Goal: Transaction & Acquisition: Purchase product/service

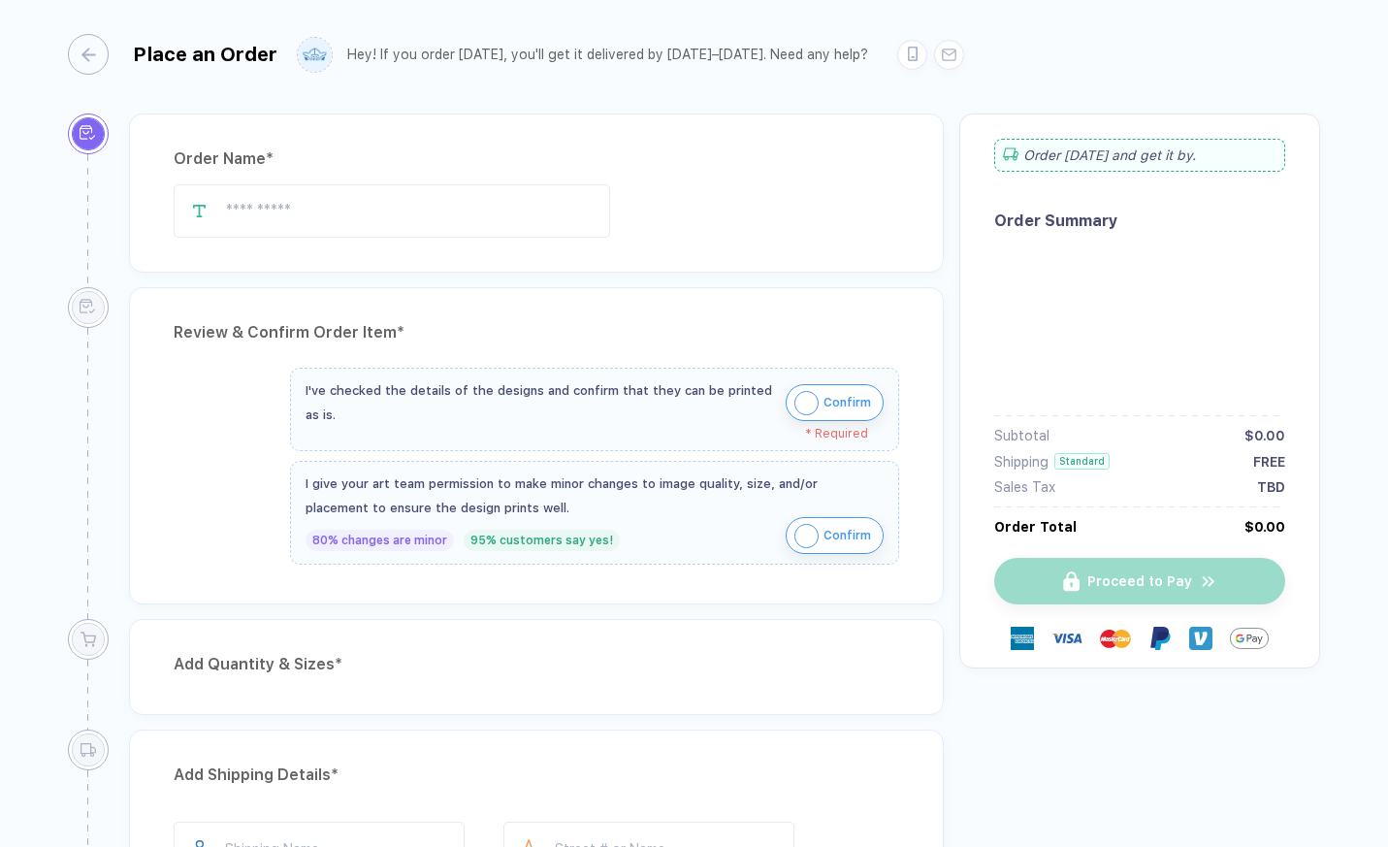
type input "**"
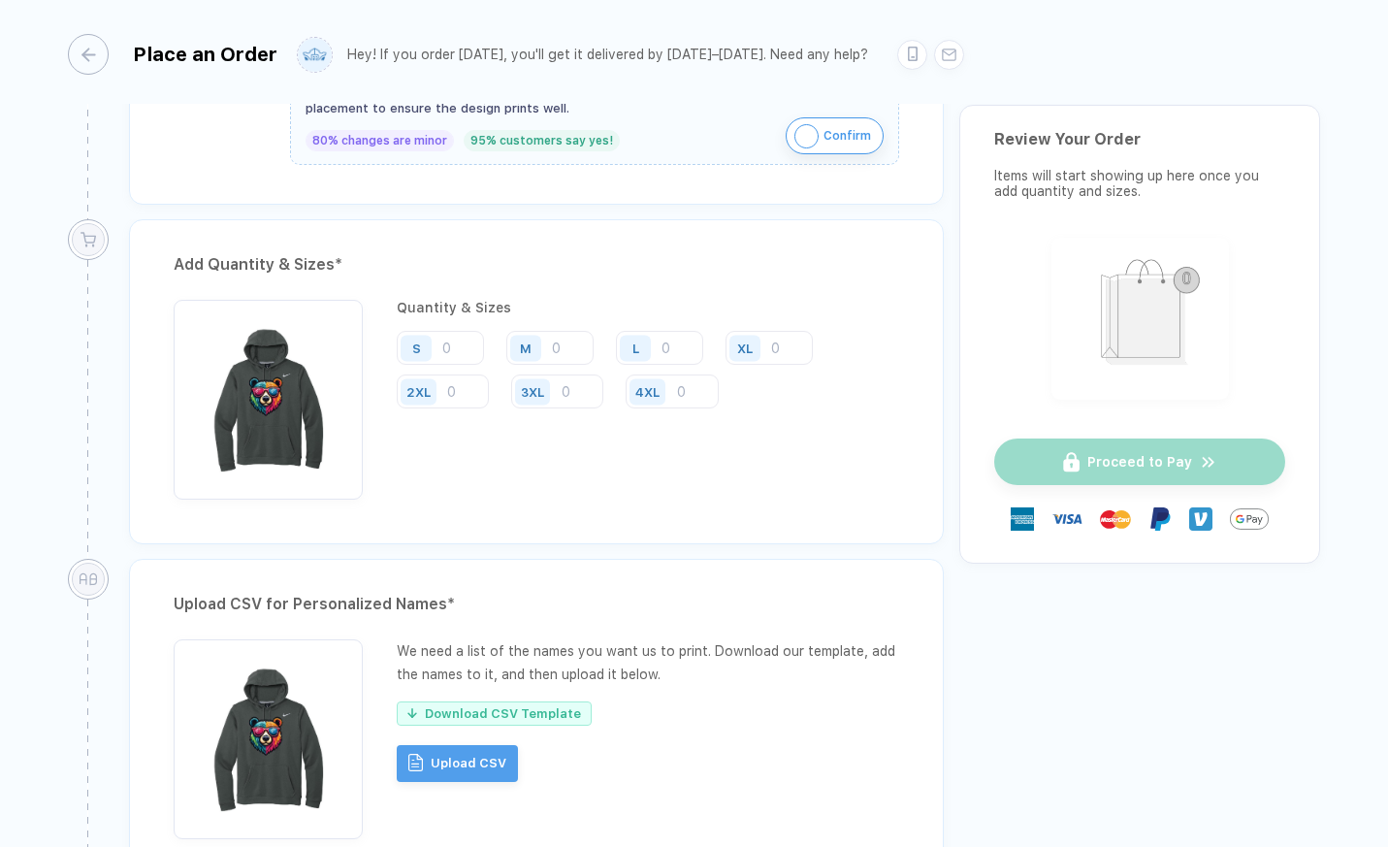
scroll to position [831, 0]
click at [468, 343] on input "number" at bounding box center [440, 346] width 87 height 34
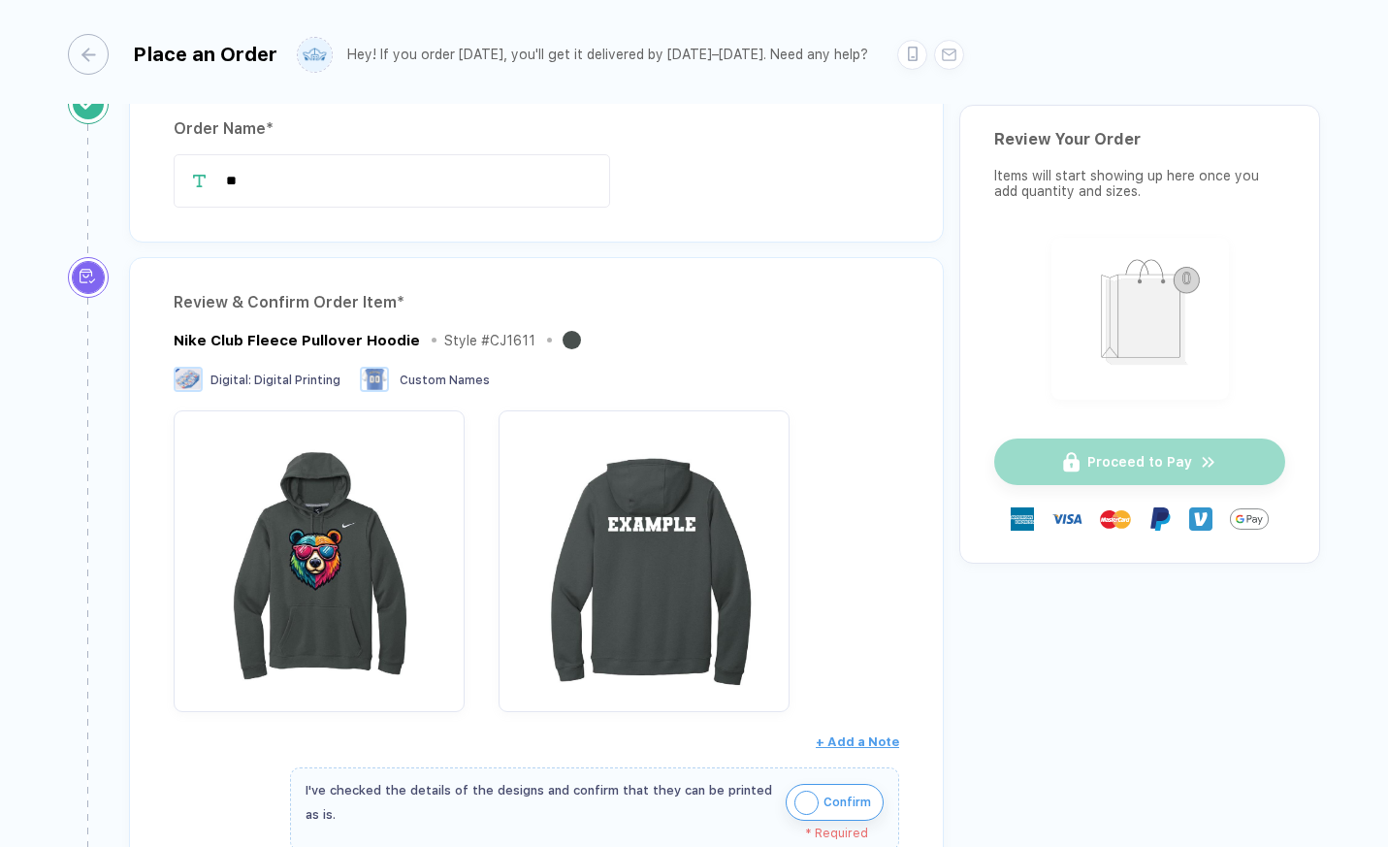
scroll to position [0, 0]
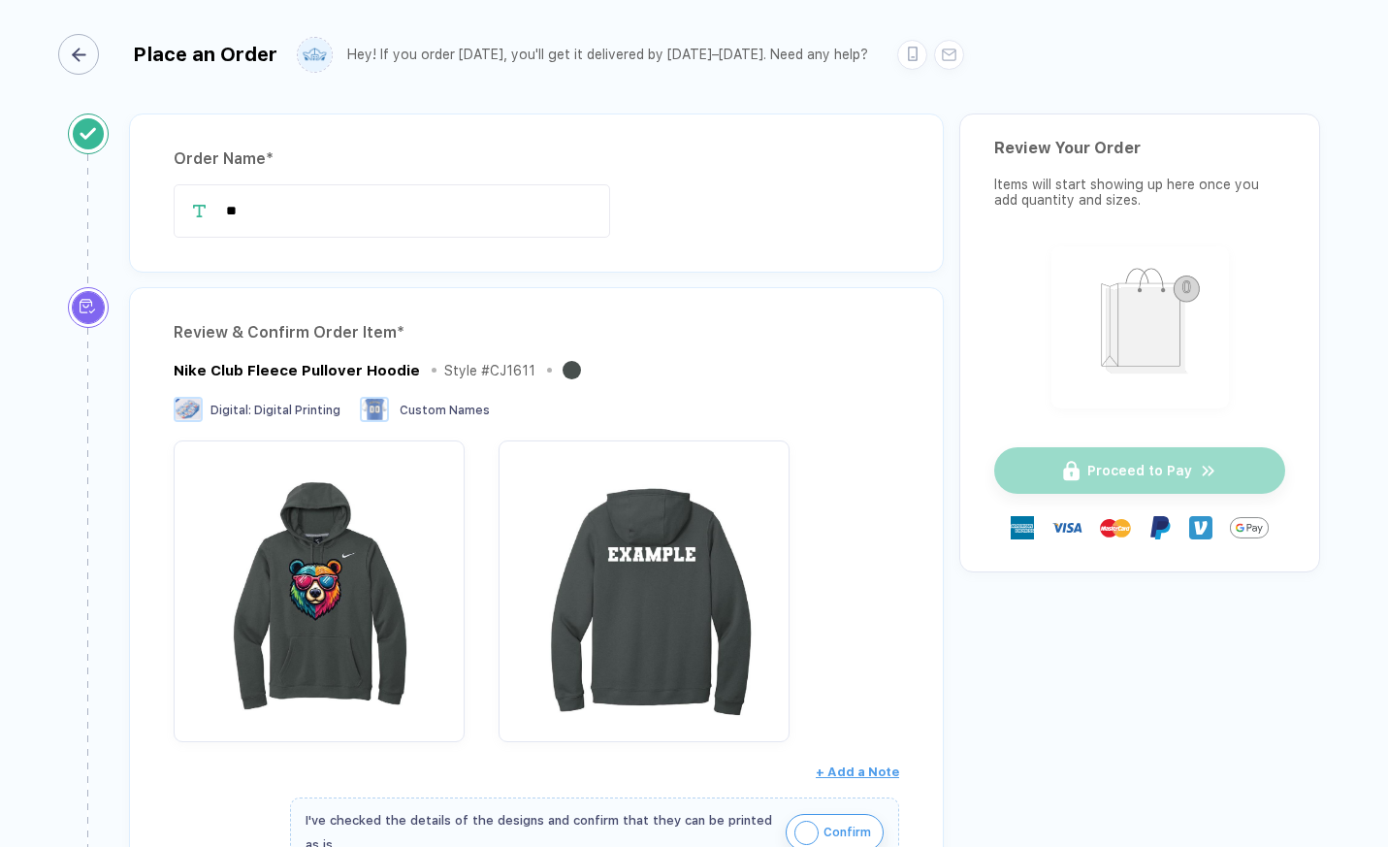
click at [83, 56] on icon "button" at bounding box center [79, 55] width 15 height 15
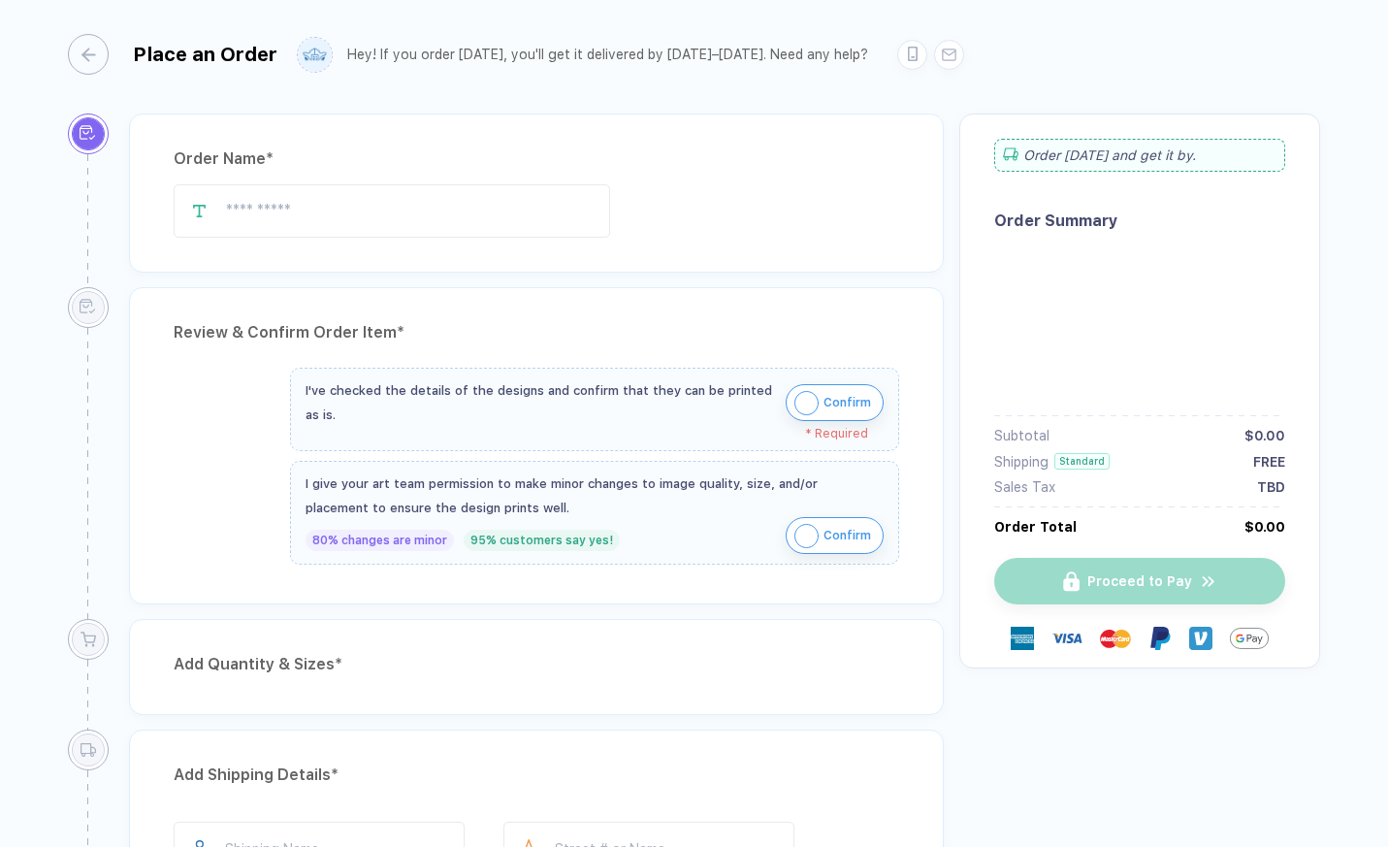
type input "**"
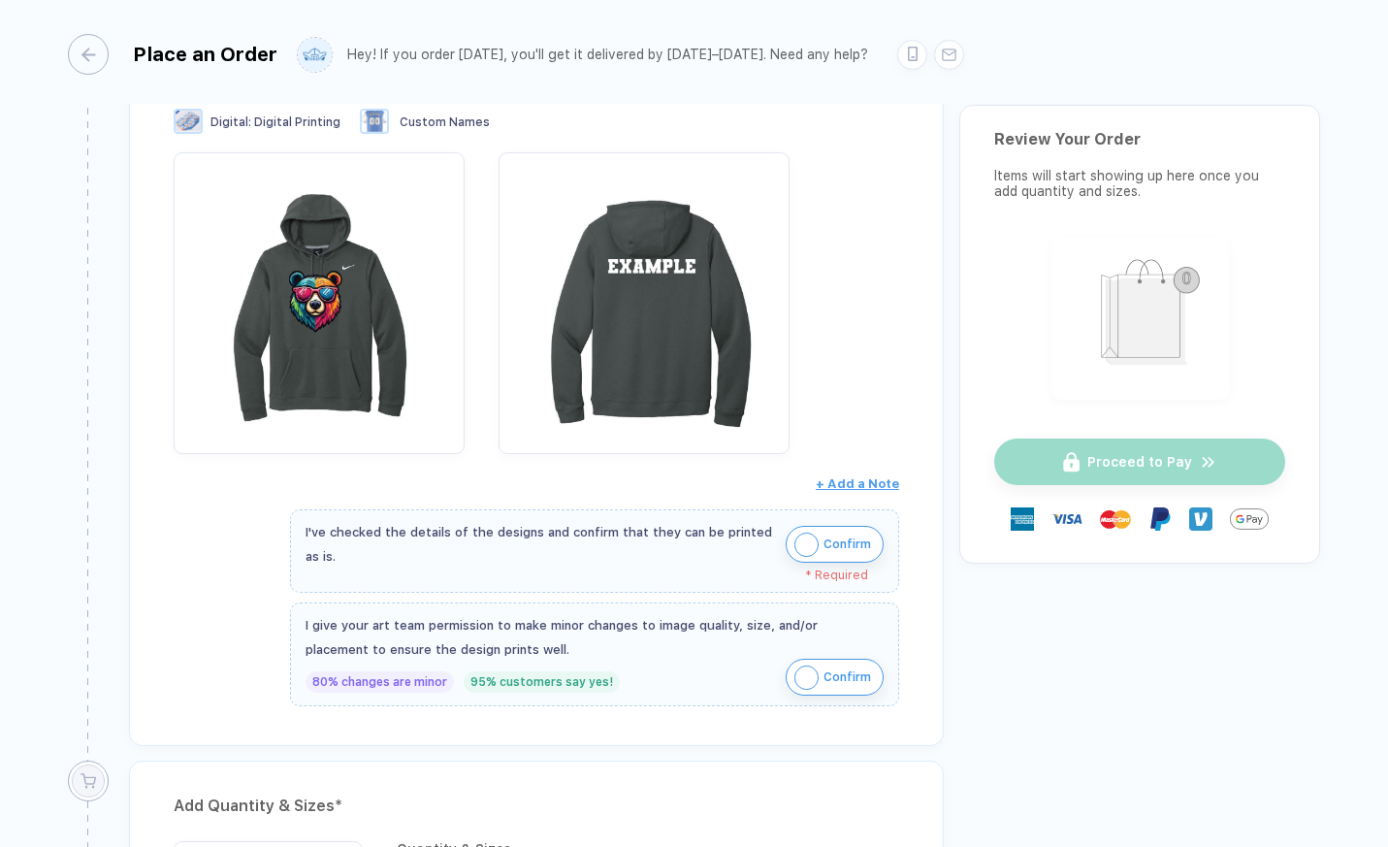
scroll to position [270, 0]
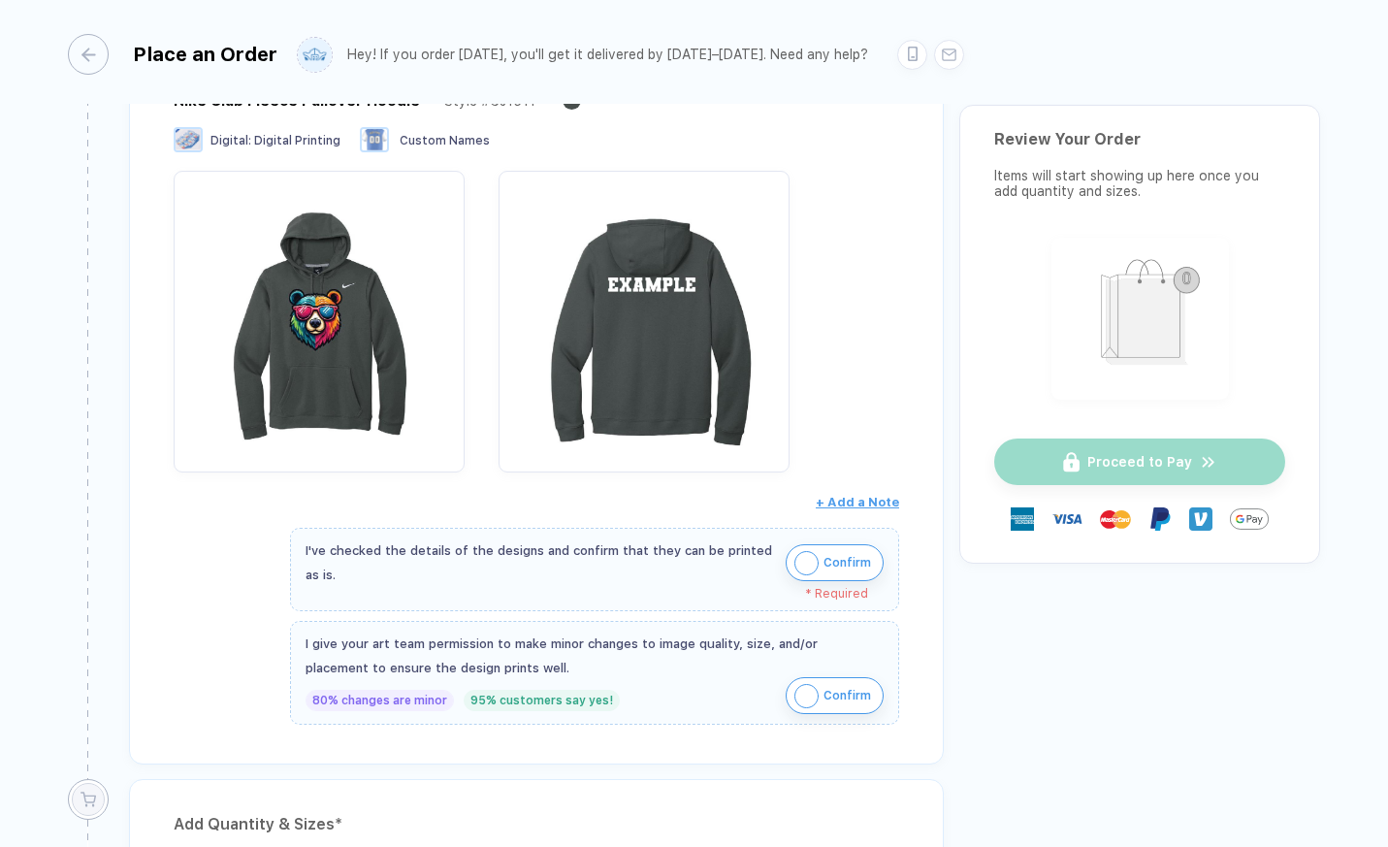
click at [801, 567] on img "button" at bounding box center [806, 563] width 24 height 24
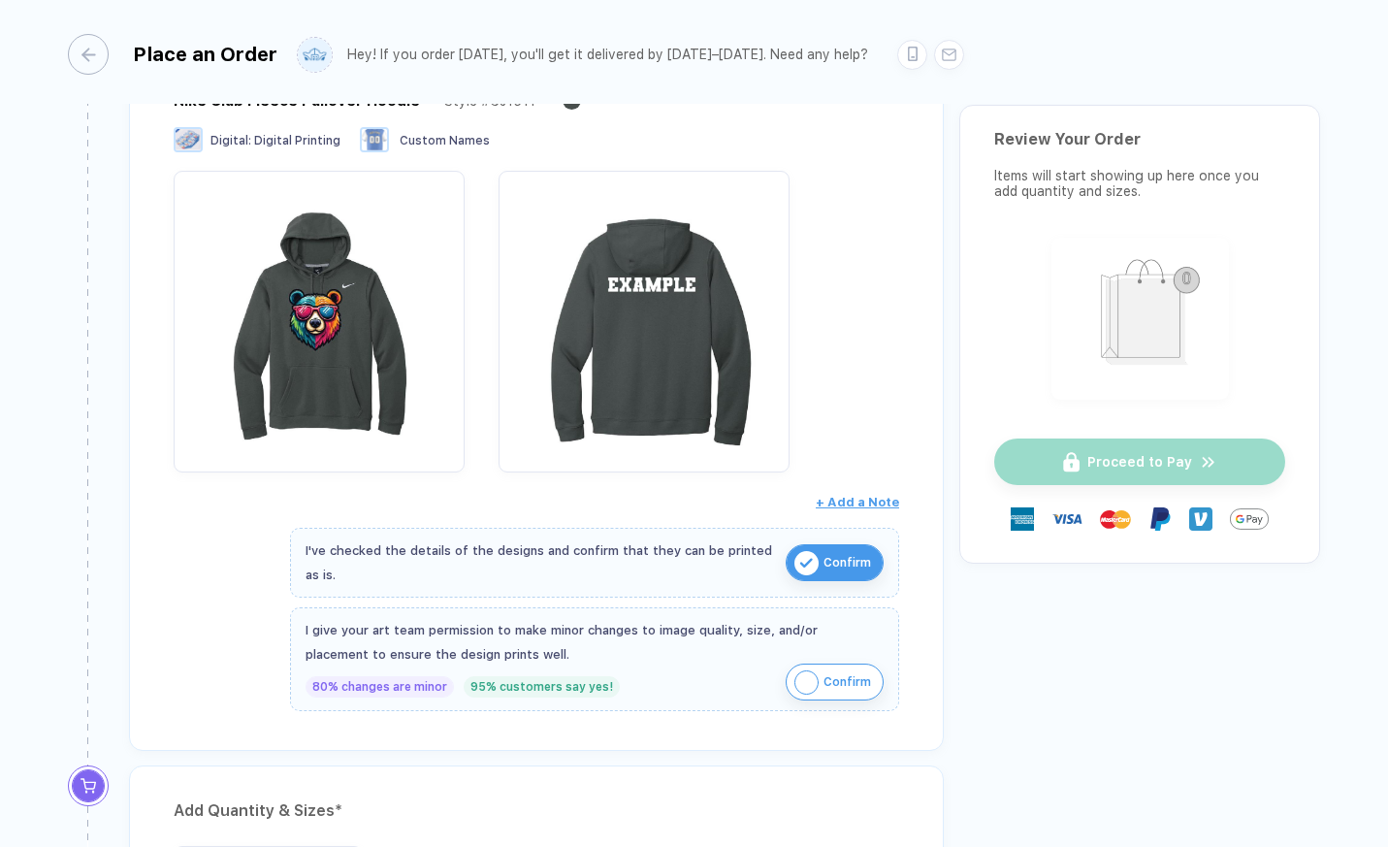
scroll to position [282, 0]
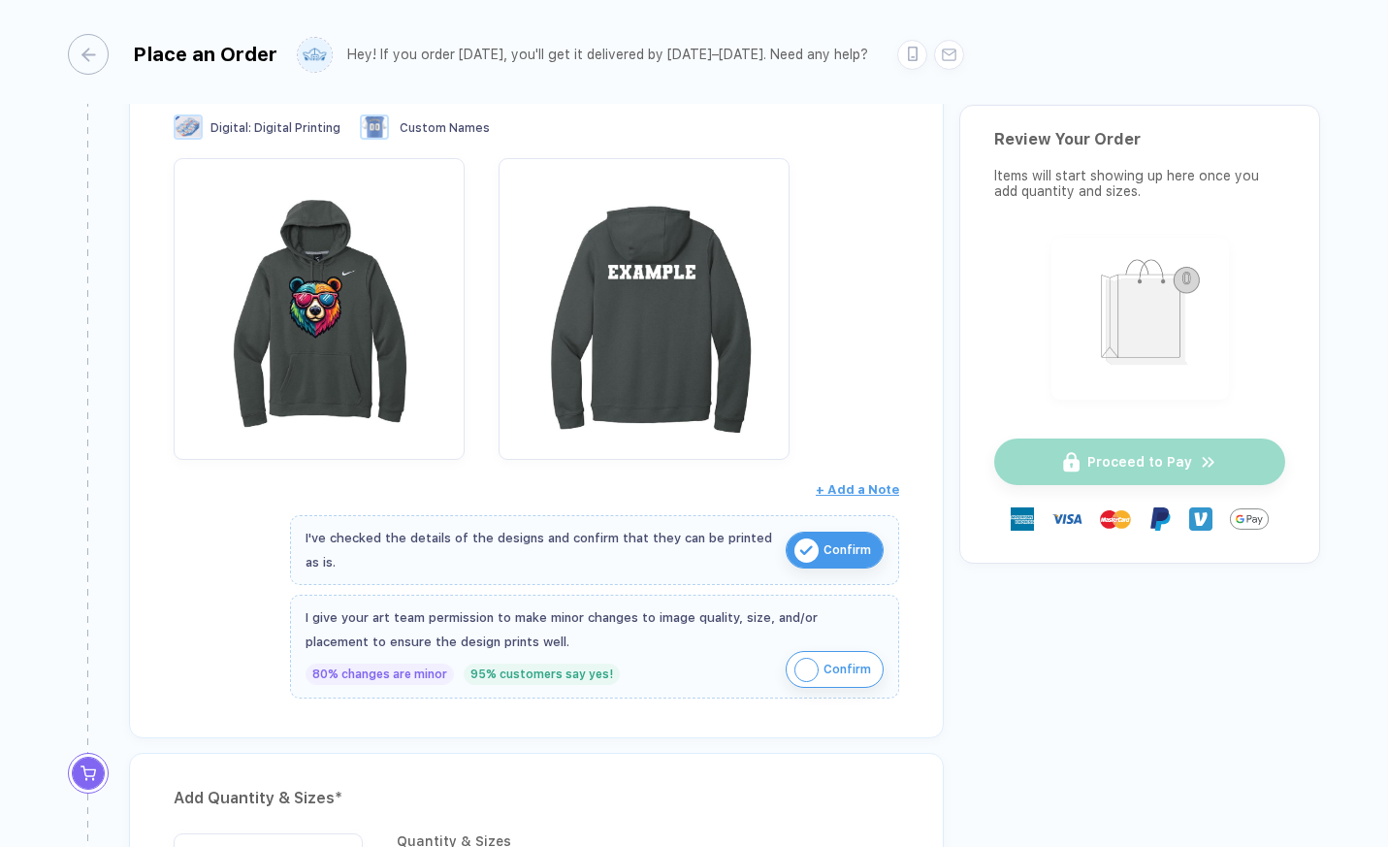
click at [802, 672] on img "button" at bounding box center [806, 670] width 24 height 24
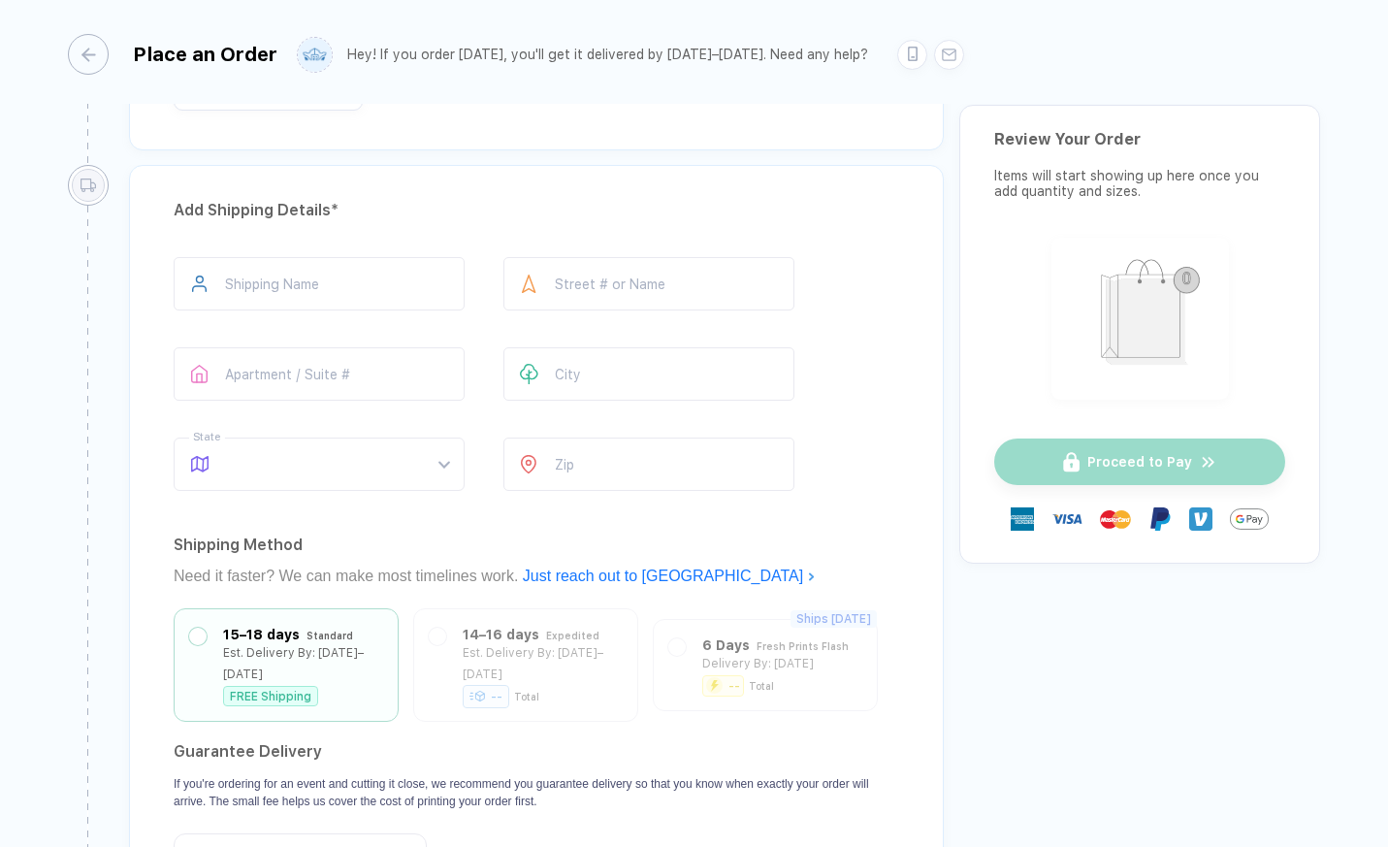
scroll to position [1546, 0]
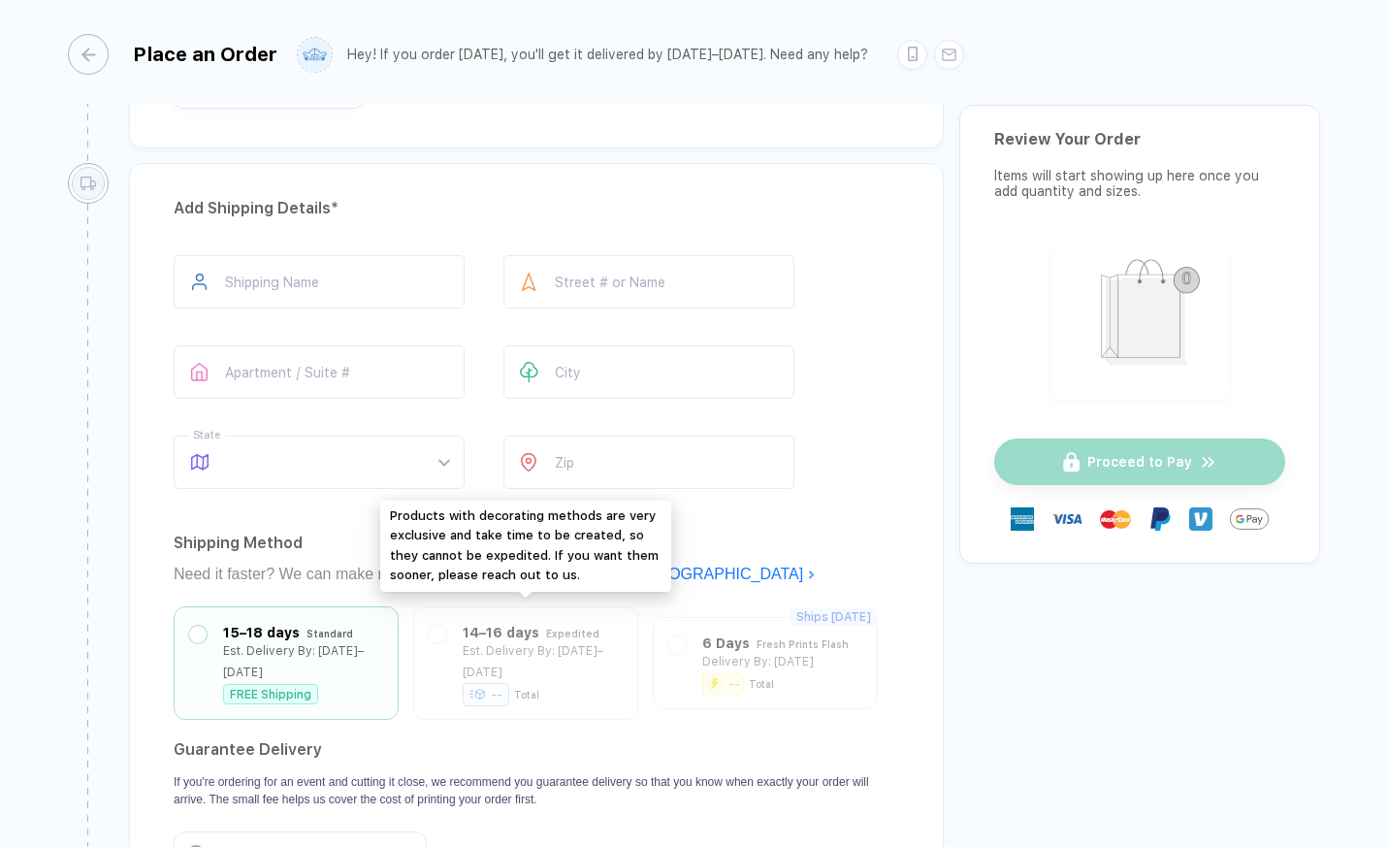
click at [441, 631] on div "14–16 days Expedited Est. Delivery By: [DATE]–[DATE] -- Total" at bounding box center [525, 662] width 225 height 113
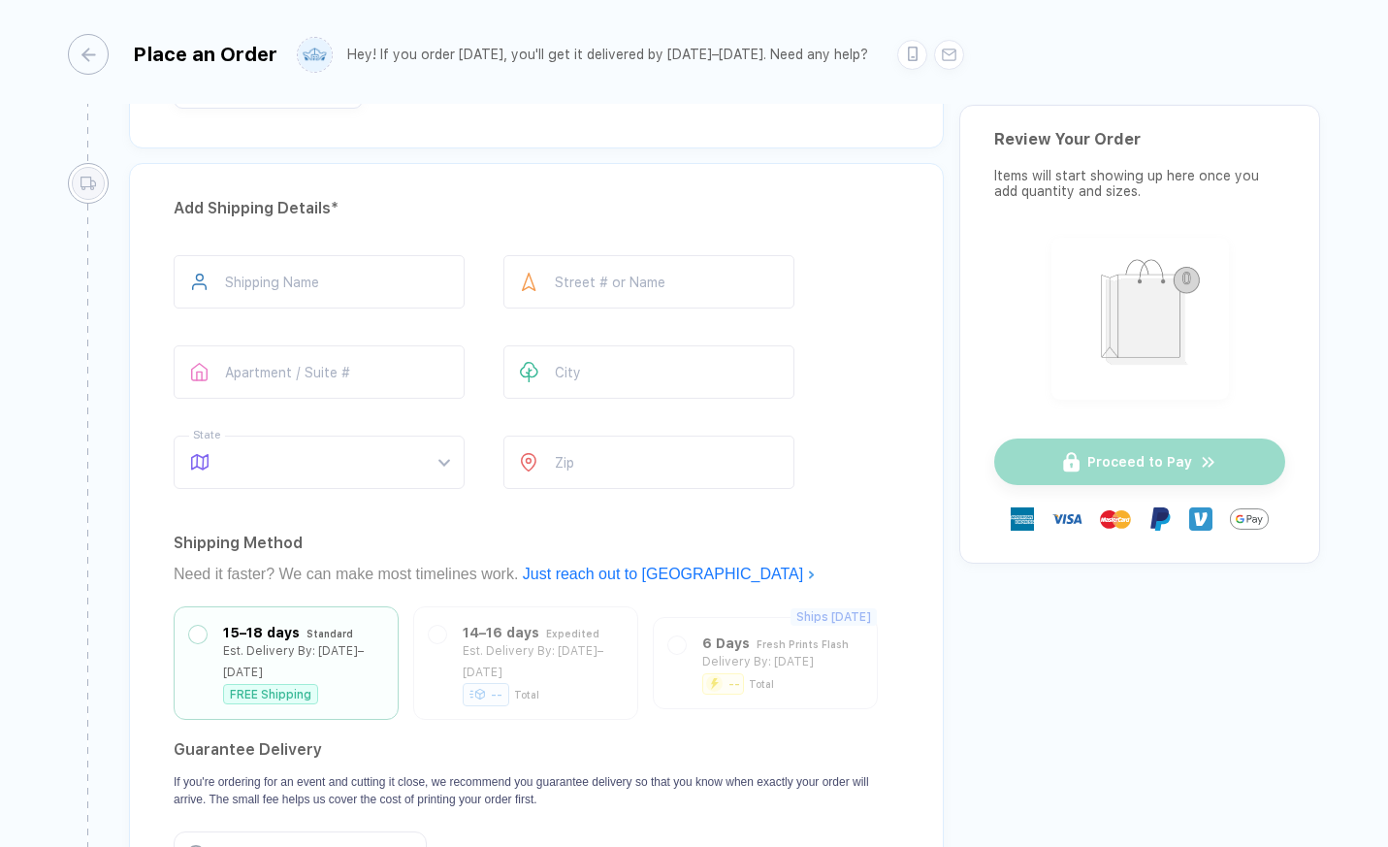
click at [776, 542] on div "Shipping Method" at bounding box center [536, 543] width 725 height 31
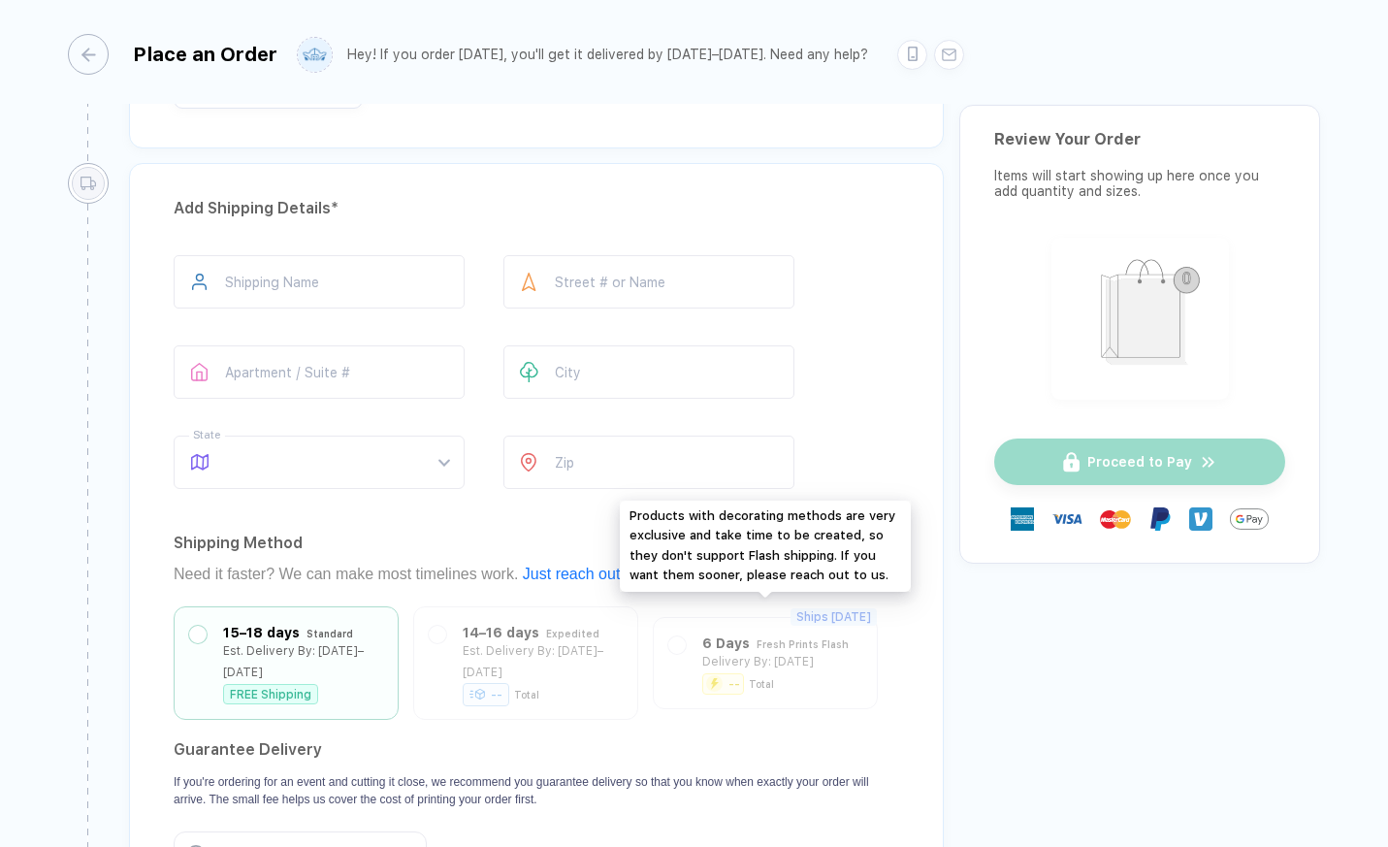
click at [722, 636] on div "Ships [DATE] 6 Days Fresh Prints Flash Delivery By: [DATE] -- Total" at bounding box center [765, 663] width 225 height 92
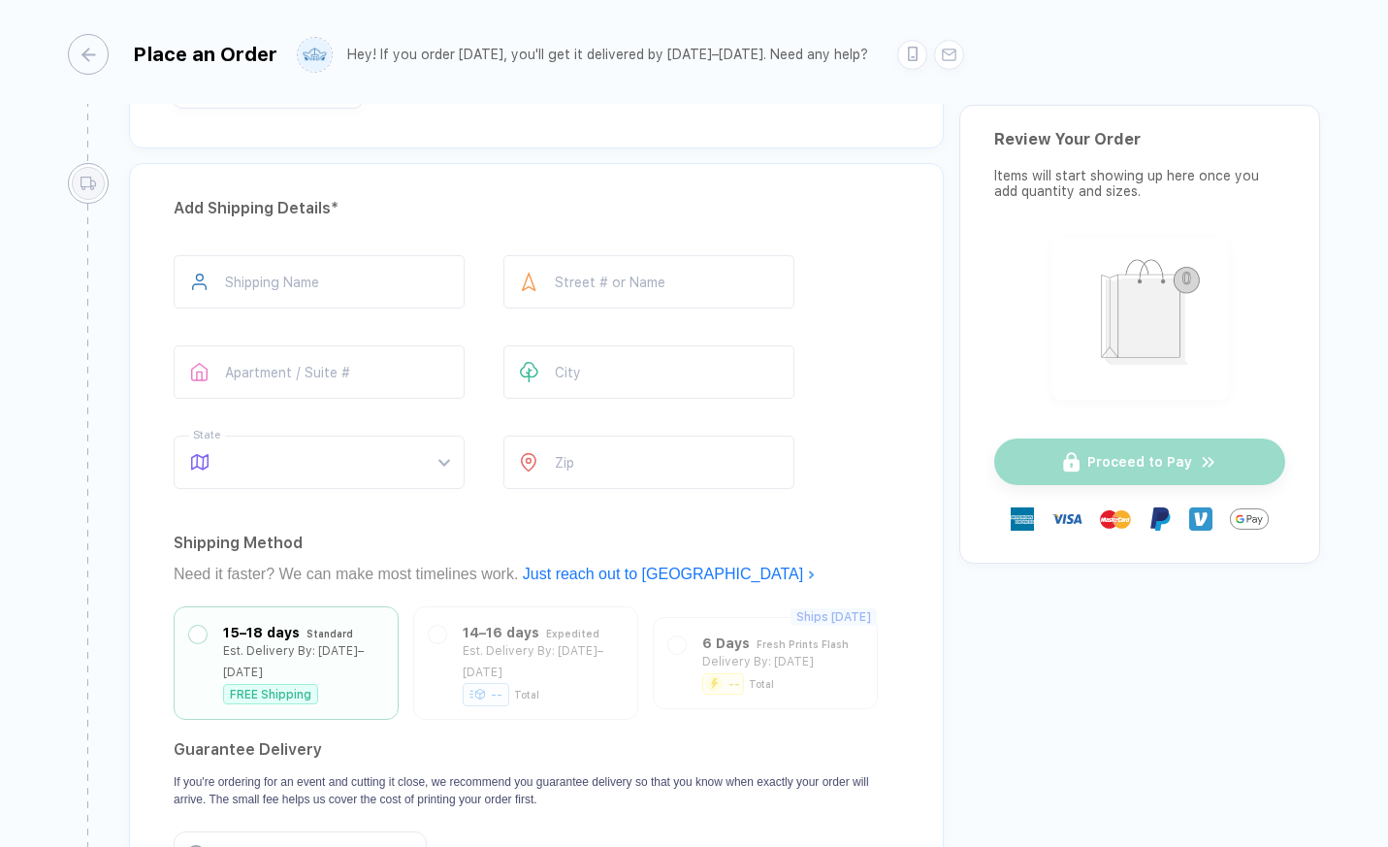
click at [460, 541] on div "Shipping Method" at bounding box center [536, 543] width 725 height 31
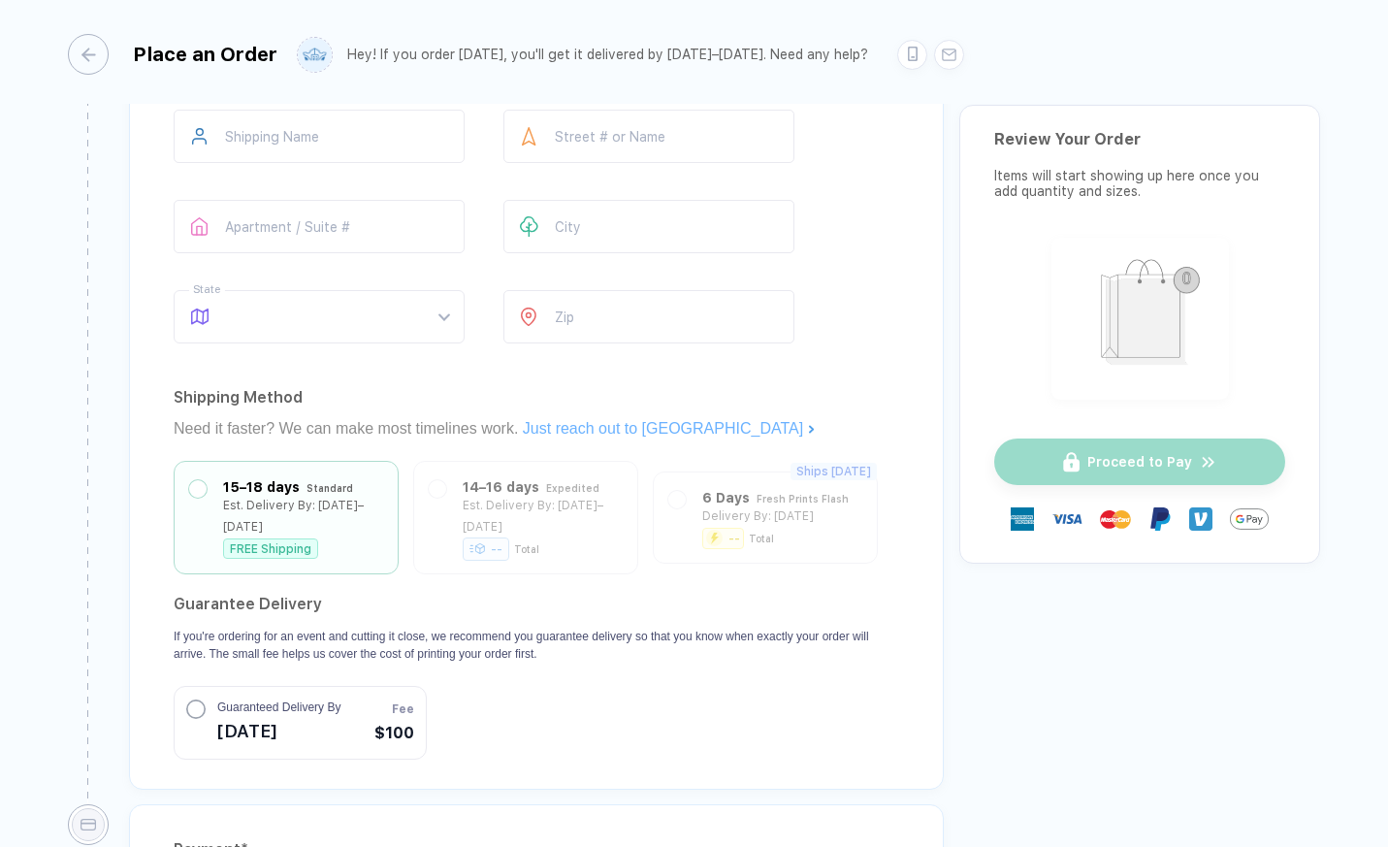
scroll to position [1692, 0]
click at [193, 697] on circle "button" at bounding box center [195, 705] width 17 height 17
click at [193, 696] on circle "button" at bounding box center [195, 705] width 19 height 19
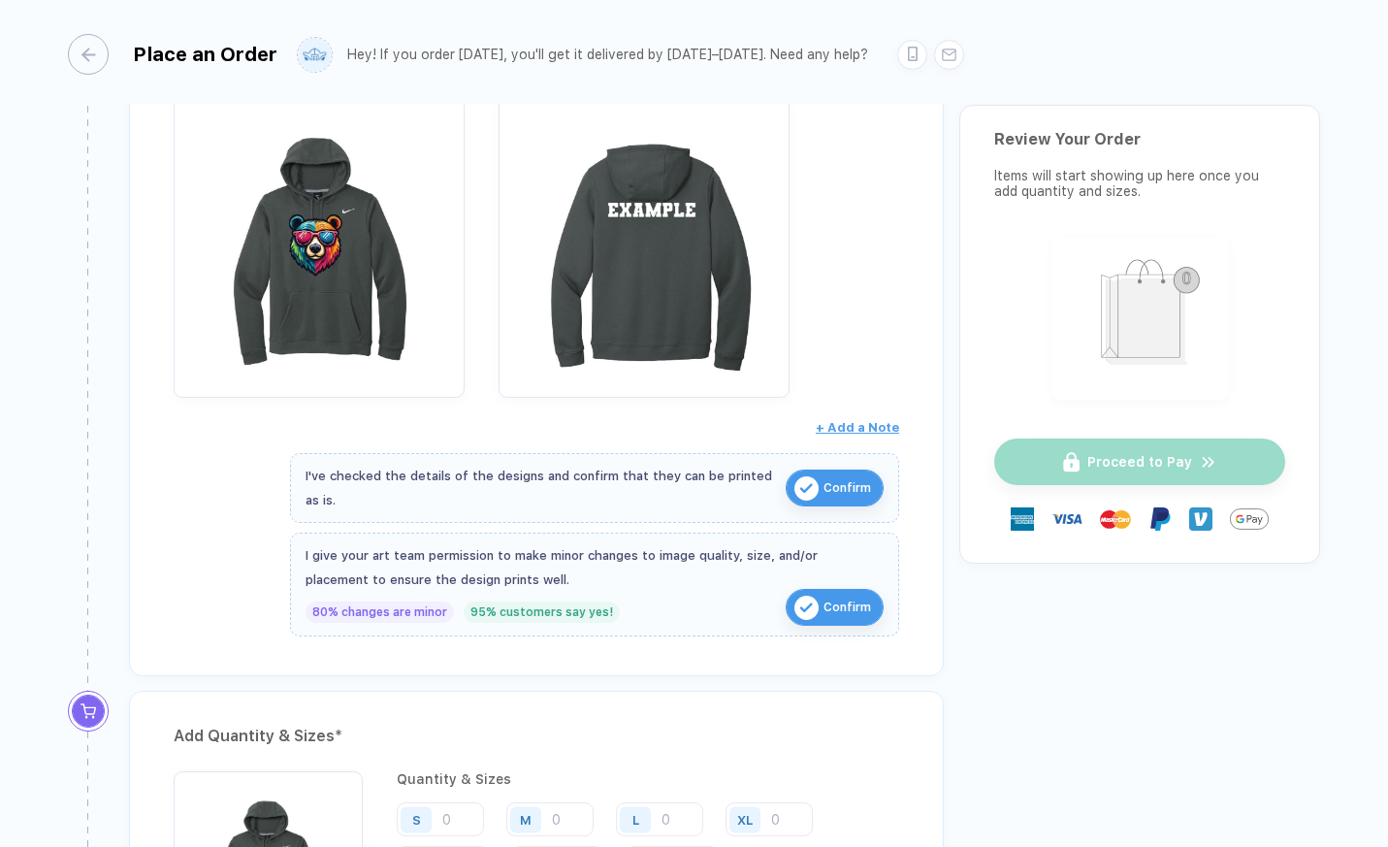
scroll to position [0, 0]
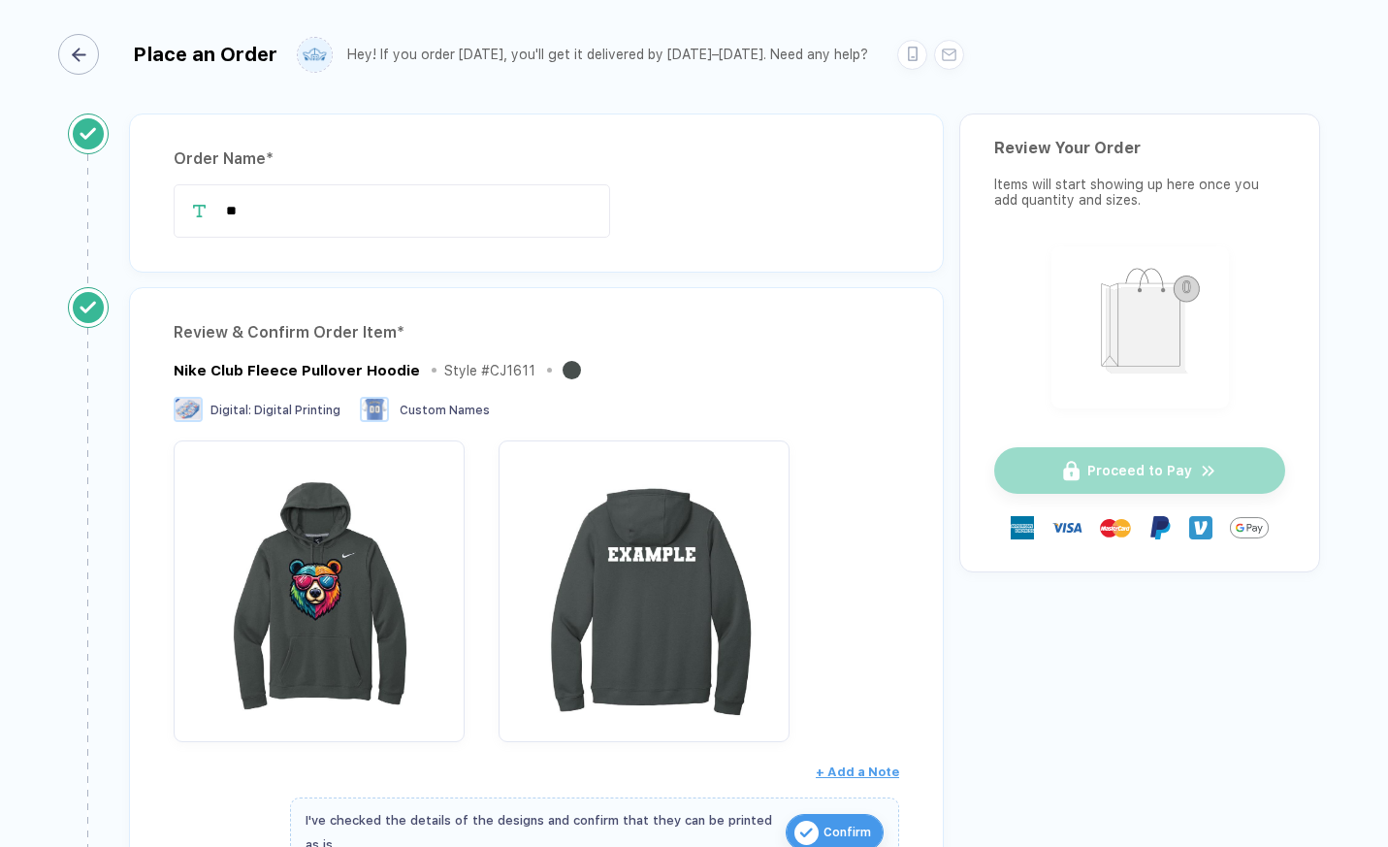
click at [79, 54] on line "button" at bounding box center [79, 54] width 12 height 0
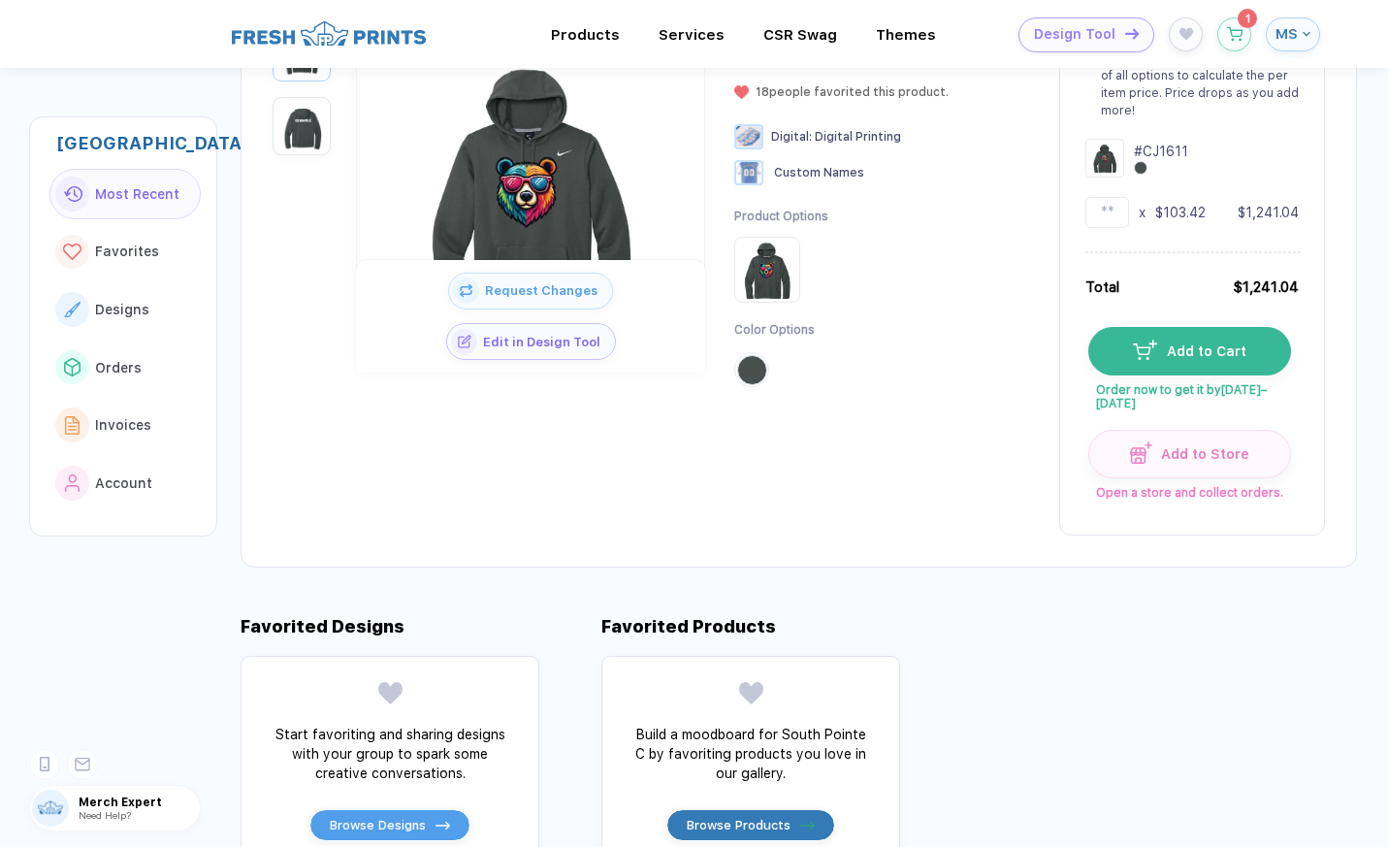
scroll to position [196, 0]
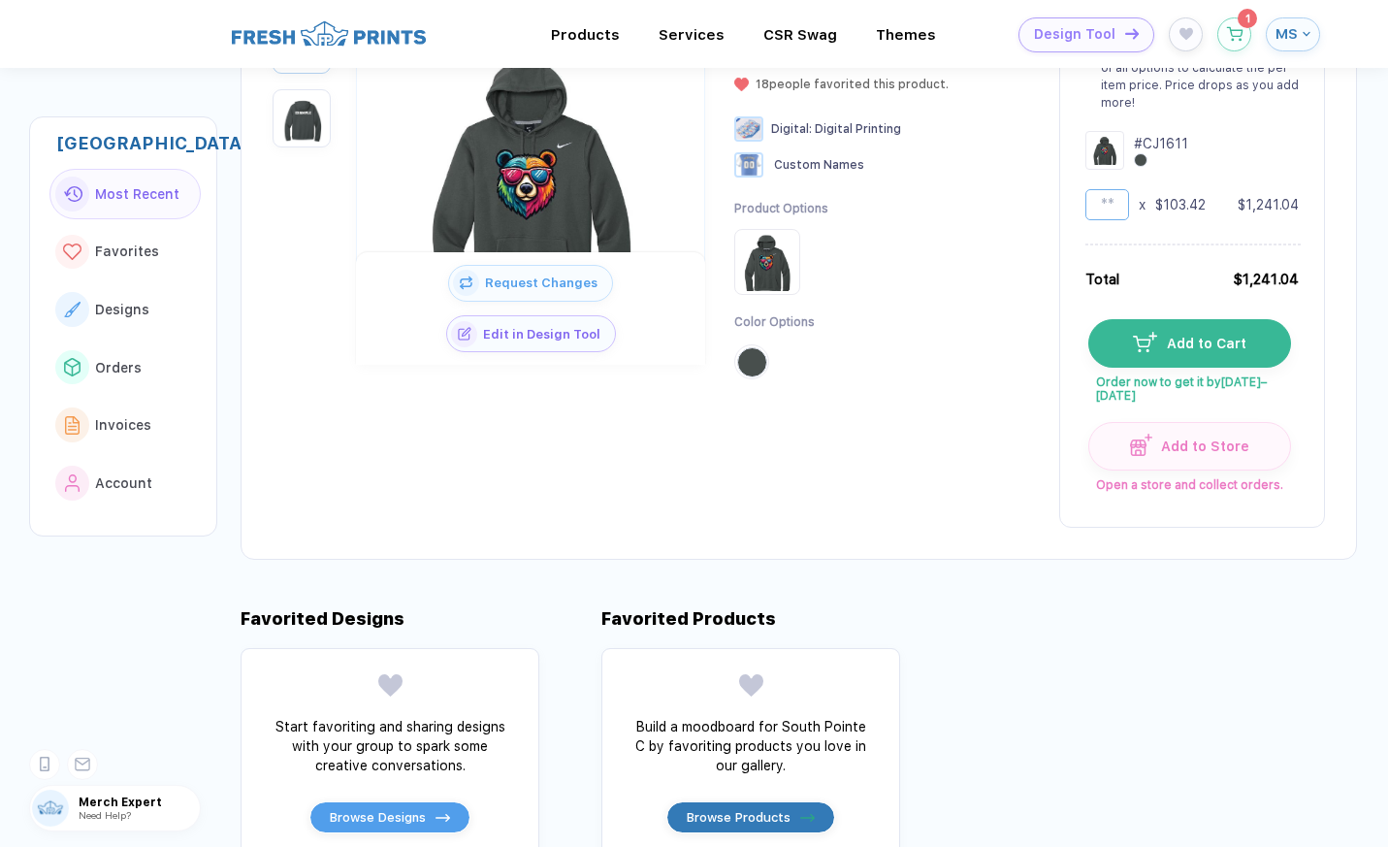
click at [1117, 206] on input "**" at bounding box center [1107, 204] width 44 height 31
drag, startPoint x: 1117, startPoint y: 206, endPoint x: 1075, endPoint y: 202, distance: 42.9
click at [1074, 203] on div "We can combine the total quantity of all options to calculate the per item pric…" at bounding box center [1192, 272] width 266 height 512
type input "*"
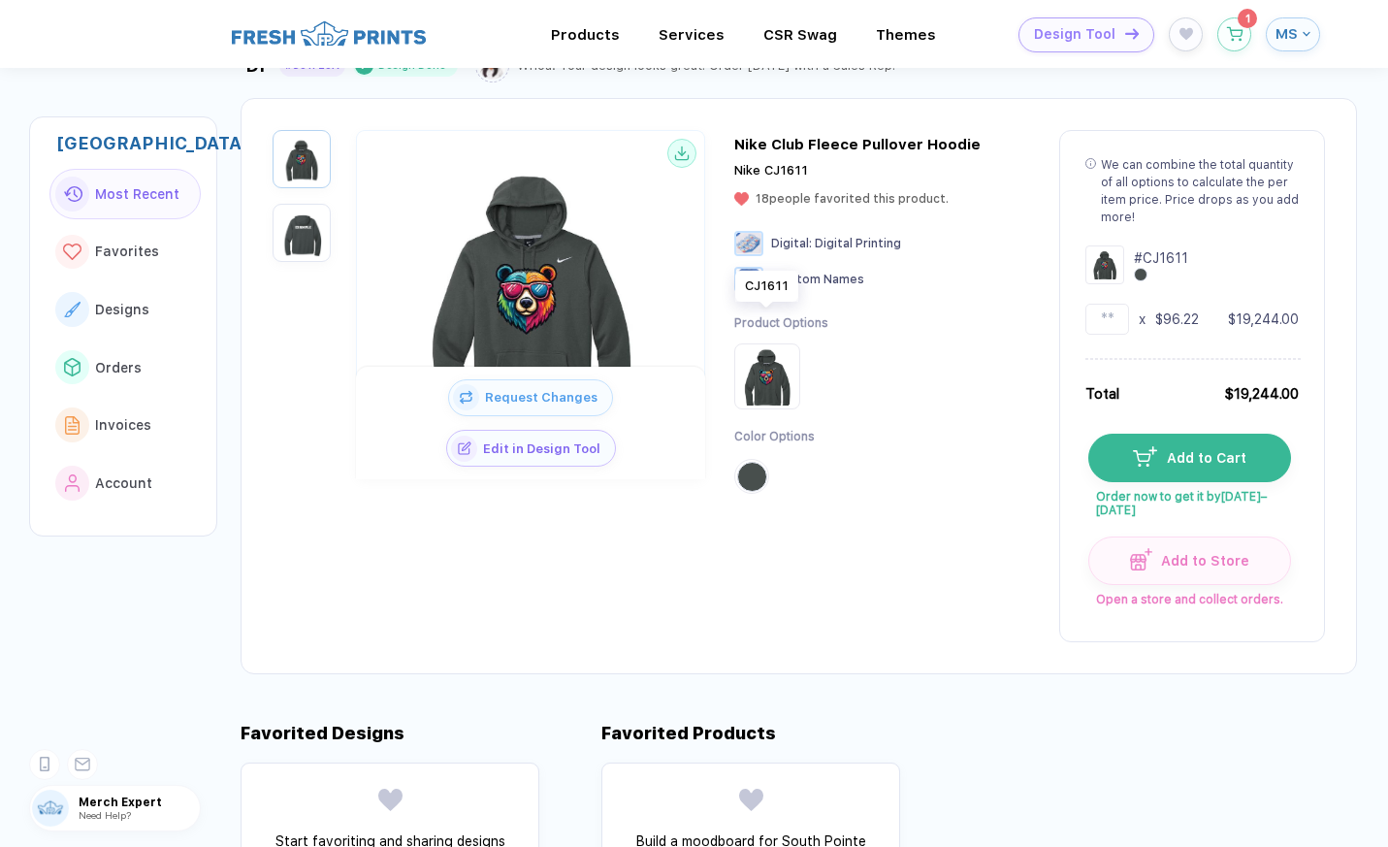
scroll to position [62, 0]
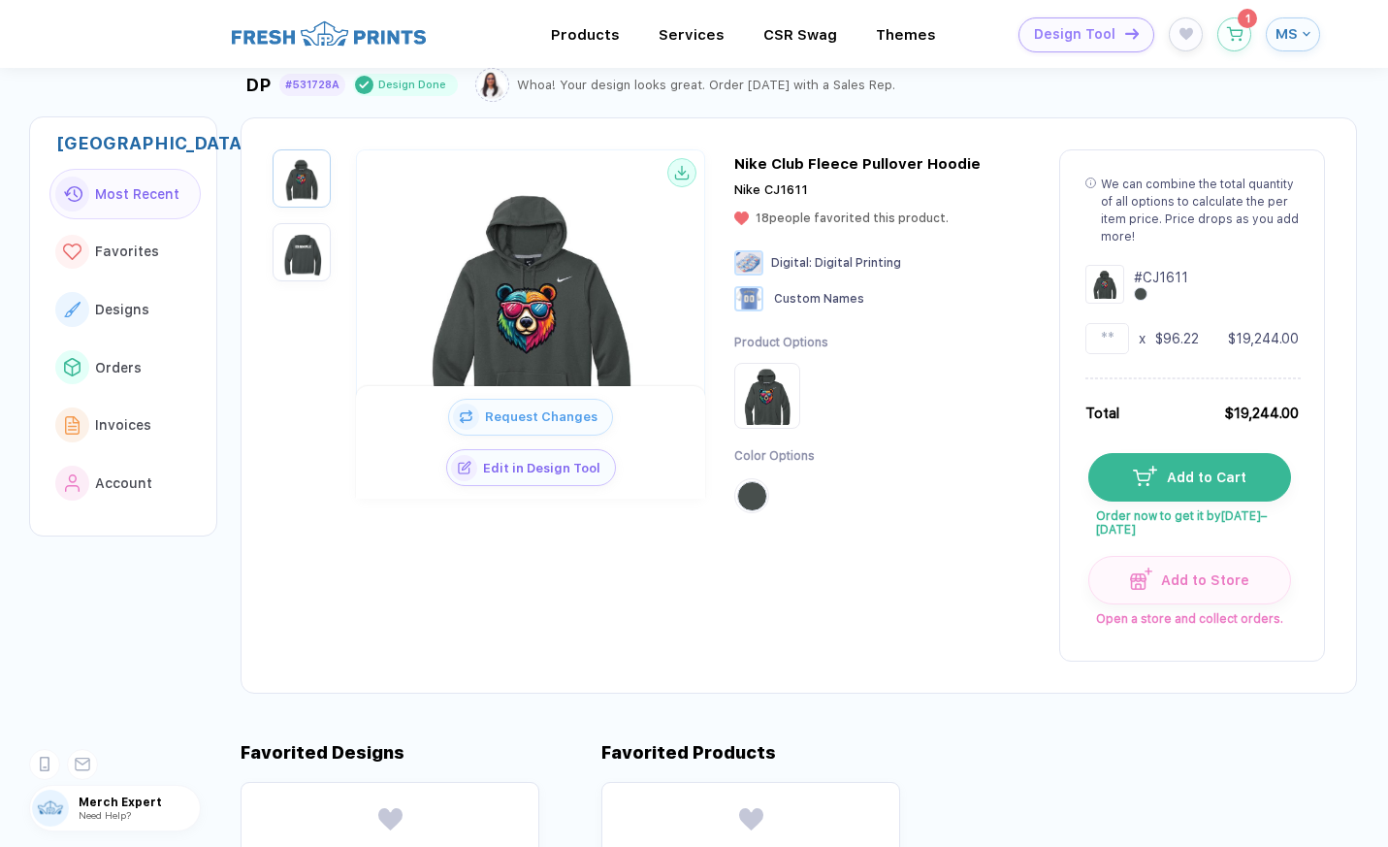
drag, startPoint x: 1113, startPoint y: 338, endPoint x: 1047, endPoint y: 338, distance: 66.9
click at [1047, 338] on div "Request Changes Edit in Design Tool Nike Club Fleece Pullover Hoodie Nike CJ161…" at bounding box center [799, 405] width 1116 height 576
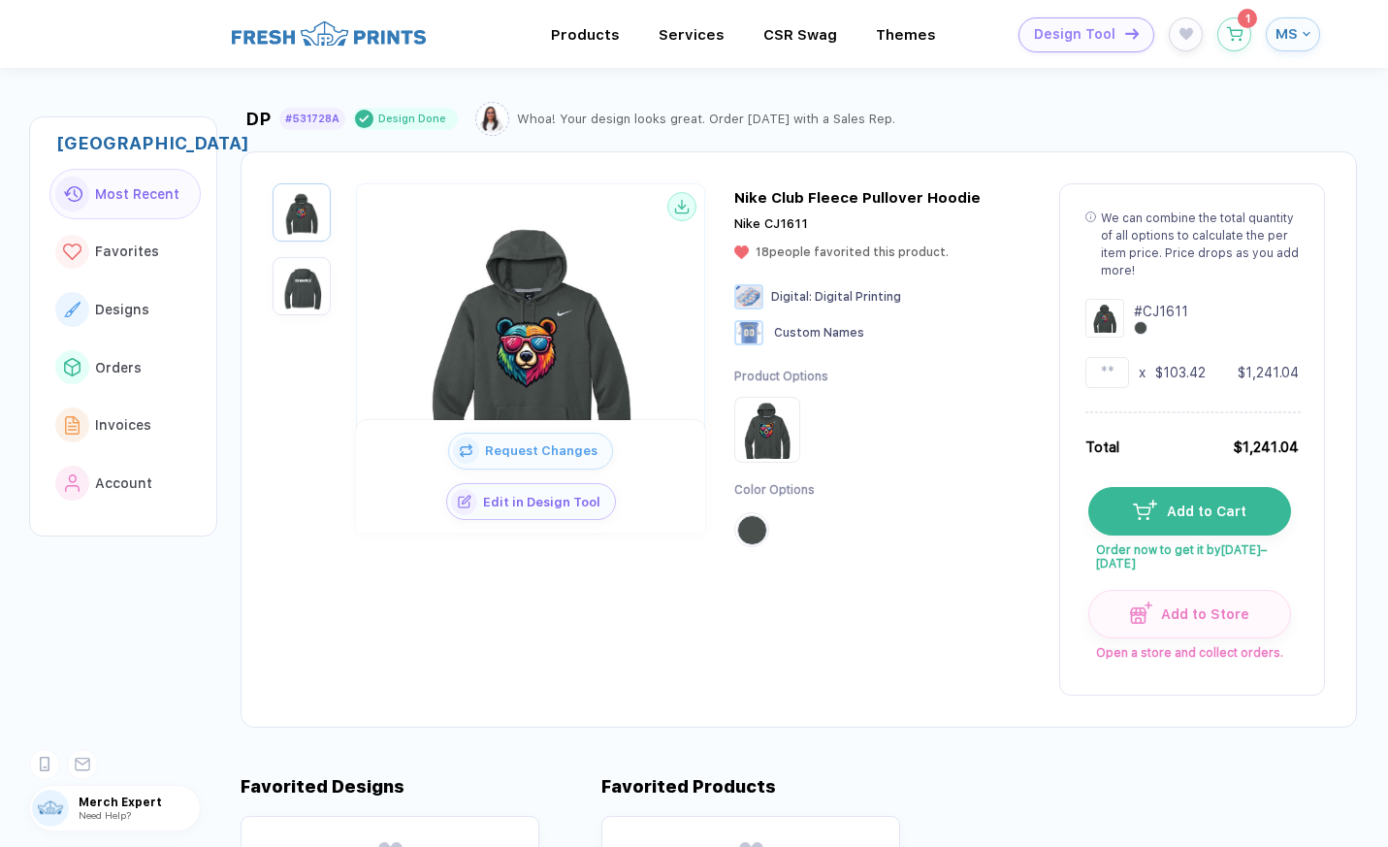
scroll to position [21, 0]
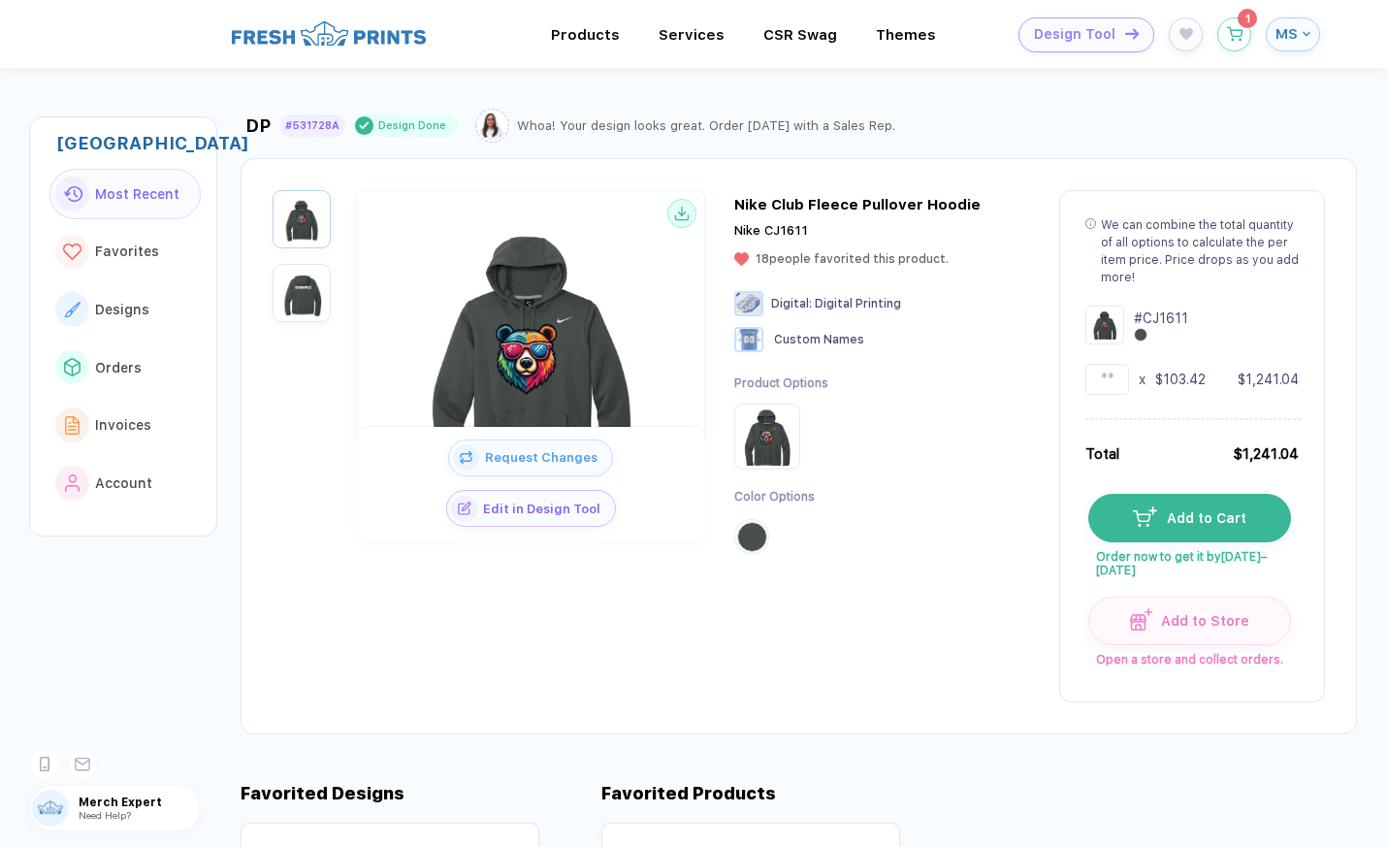
type input "**"
